Goal: Navigation & Orientation: Find specific page/section

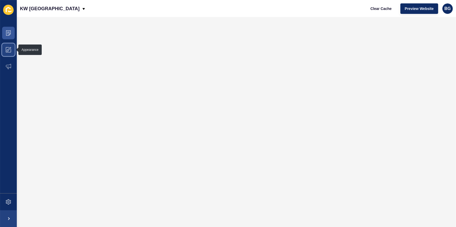
click at [8, 46] on span at bounding box center [8, 49] width 17 height 17
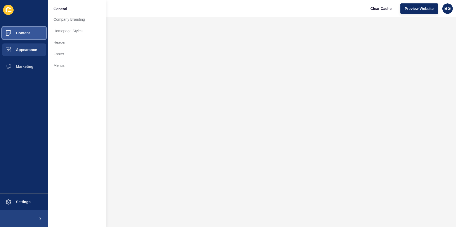
click at [29, 34] on span "Content" at bounding box center [14, 33] width 31 height 4
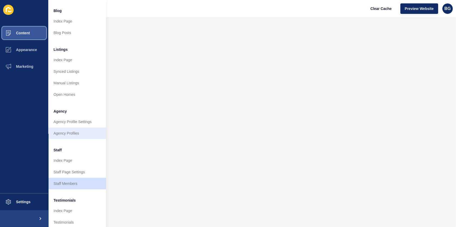
scroll to position [47, 0]
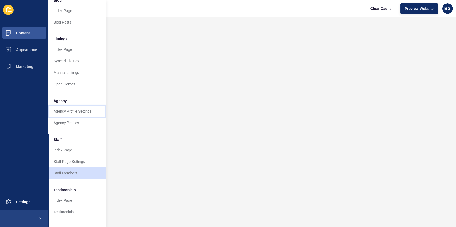
click at [82, 110] on link "Agency Profile Settings" at bounding box center [77, 112] width 58 height 12
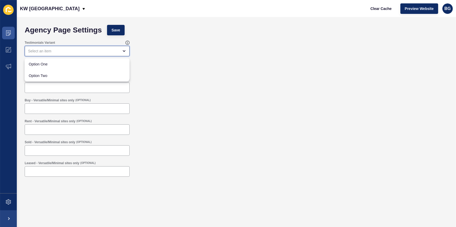
click at [106, 49] on div "close menu" at bounding box center [73, 50] width 91 height 5
click at [227, 80] on div "Default (OPTIONAL)" at bounding box center [236, 85] width 428 height 21
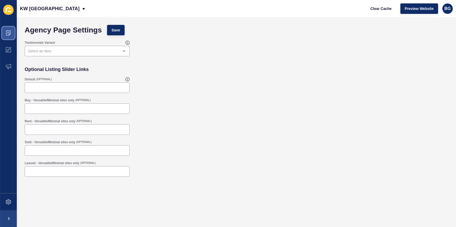
click at [8, 34] on icon at bounding box center [8, 32] width 5 height 5
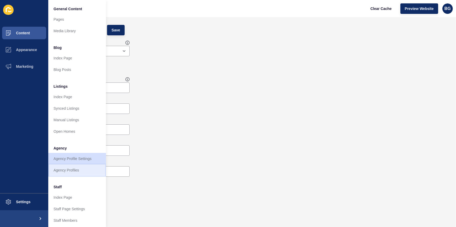
click at [62, 172] on link "Agency Profiles" at bounding box center [77, 171] width 58 height 12
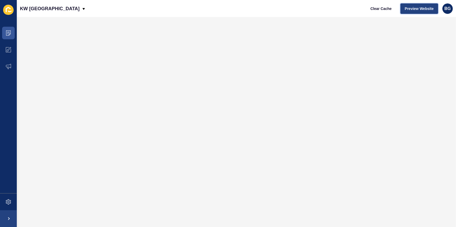
click at [429, 10] on span "Preview Website" at bounding box center [418, 8] width 29 height 5
click at [9, 34] on icon at bounding box center [8, 32] width 5 height 5
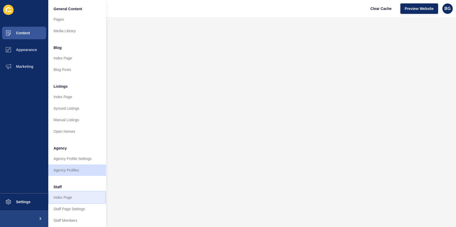
click at [71, 196] on link "Index Page" at bounding box center [77, 198] width 58 height 12
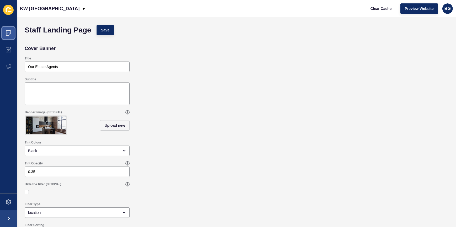
click at [9, 32] on icon at bounding box center [8, 32] width 5 height 5
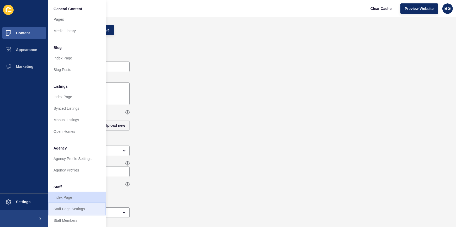
click at [81, 209] on link "Staff Page Settings" at bounding box center [77, 209] width 58 height 12
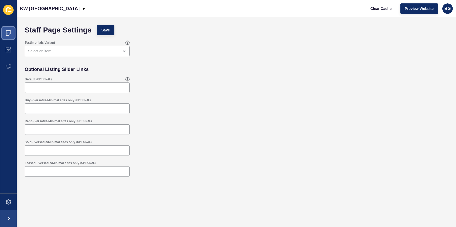
click at [5, 30] on span at bounding box center [8, 33] width 17 height 17
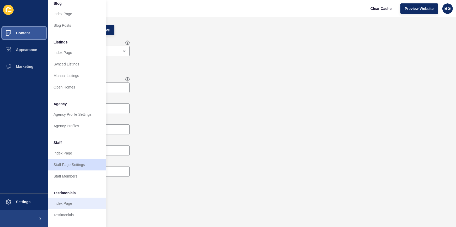
scroll to position [47, 0]
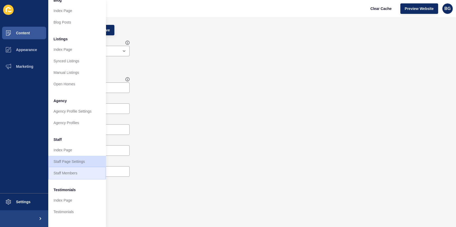
click at [74, 174] on link "Staff Members" at bounding box center [77, 173] width 58 height 12
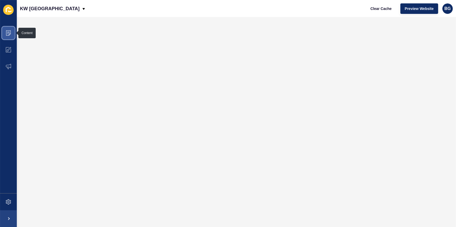
click at [9, 35] on icon at bounding box center [8, 32] width 5 height 5
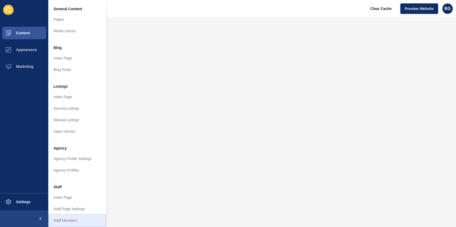
click at [77, 221] on link "Staff Members" at bounding box center [77, 221] width 58 height 12
